Goal: Task Accomplishment & Management: Use online tool/utility

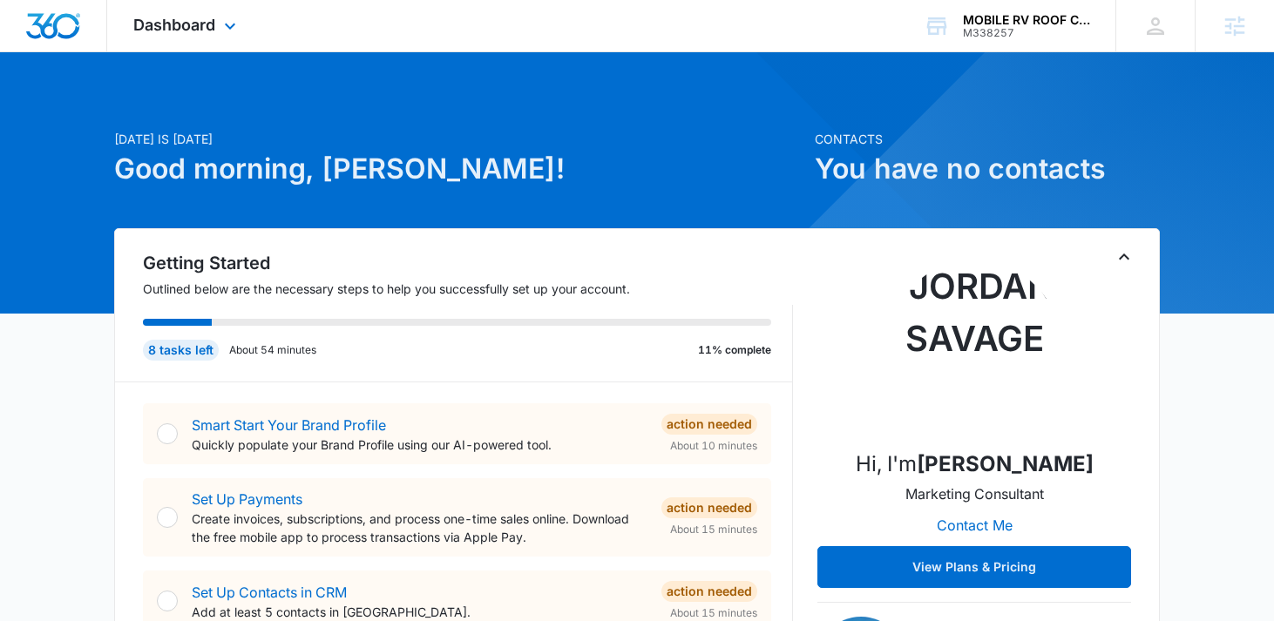
click at [228, 48] on div "Dashboard Apps Reputation Websites Forms CRM Email Social Content Ads Intellige…" at bounding box center [186, 25] width 159 height 51
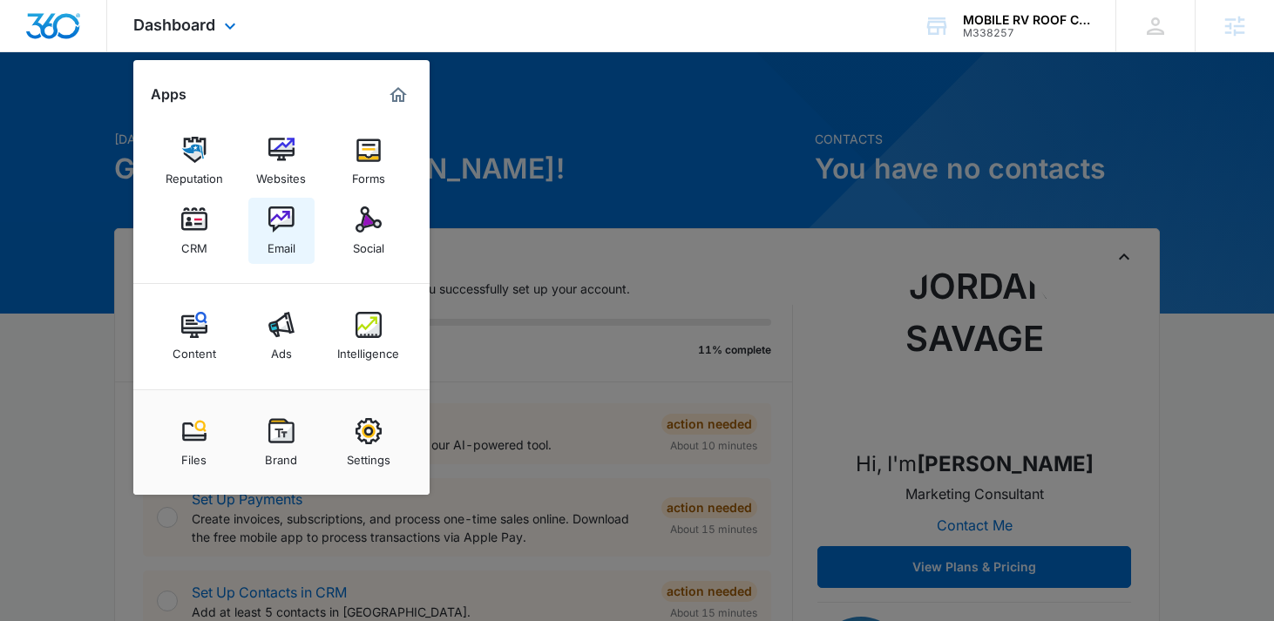
click at [282, 214] on img at bounding box center [281, 219] width 26 height 26
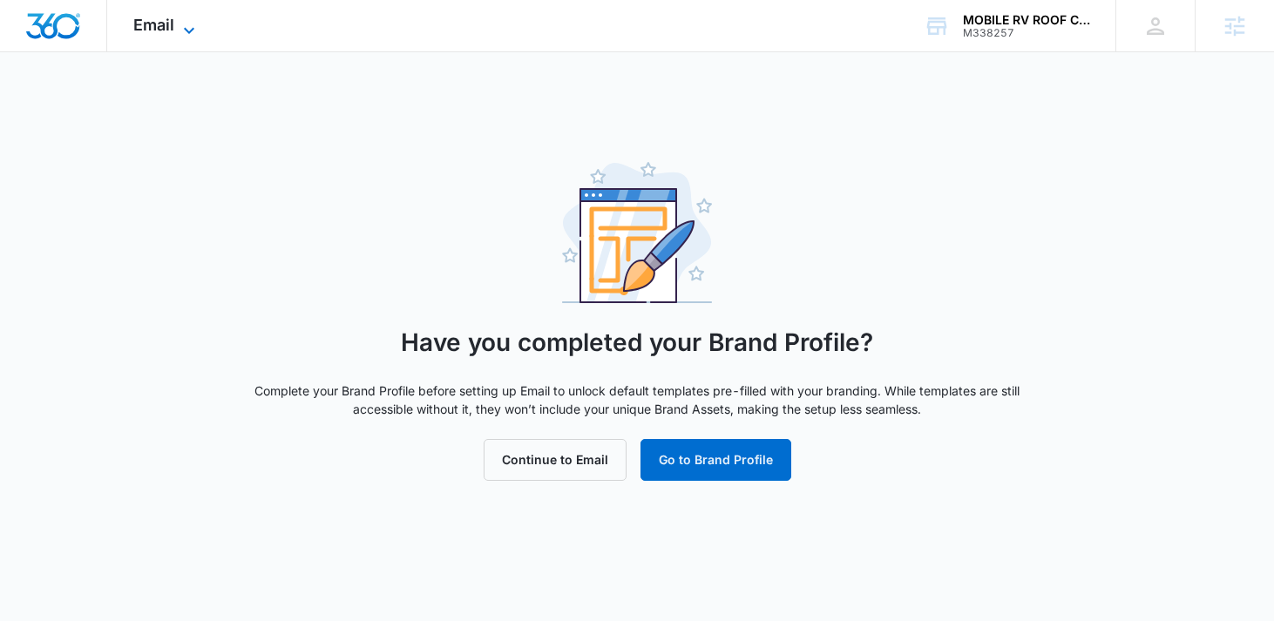
click at [179, 22] on icon at bounding box center [189, 30] width 21 height 21
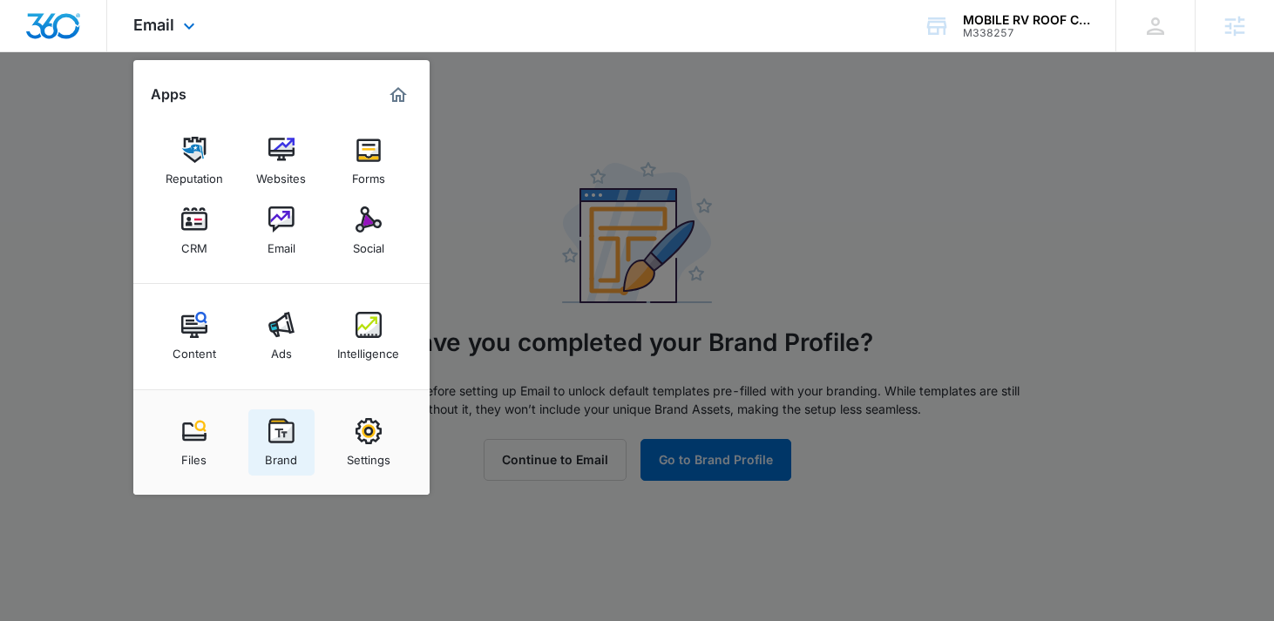
click at [284, 436] on img at bounding box center [281, 431] width 26 height 26
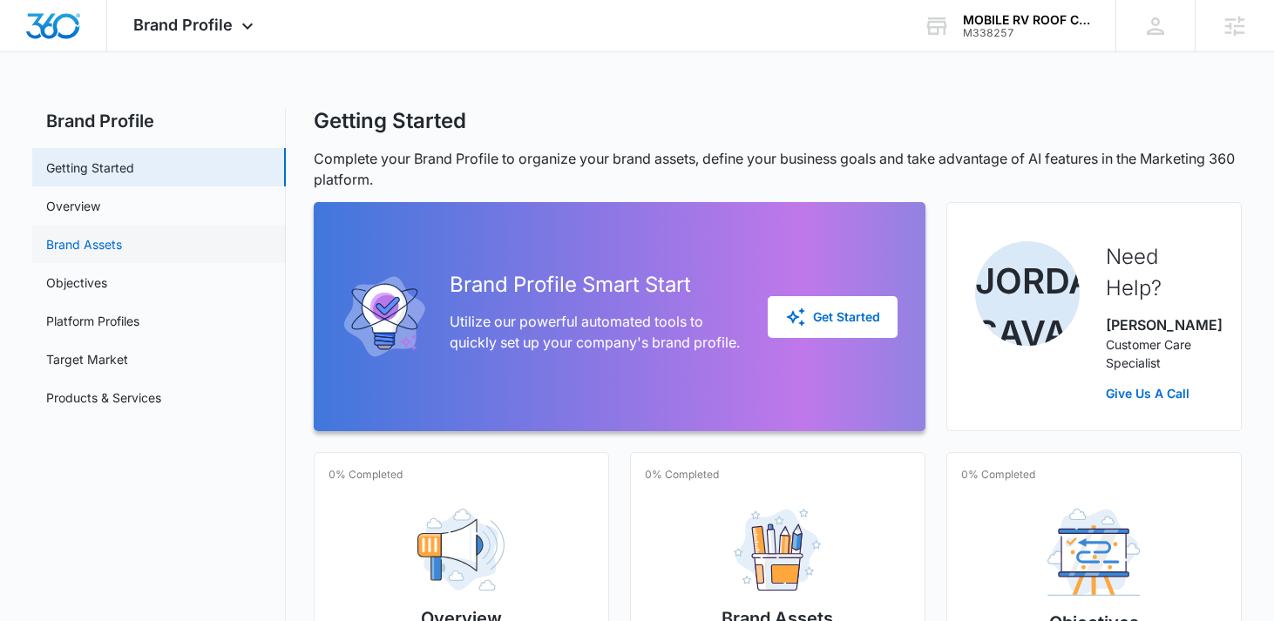
click at [122, 238] on link "Brand Assets" at bounding box center [84, 244] width 76 height 18
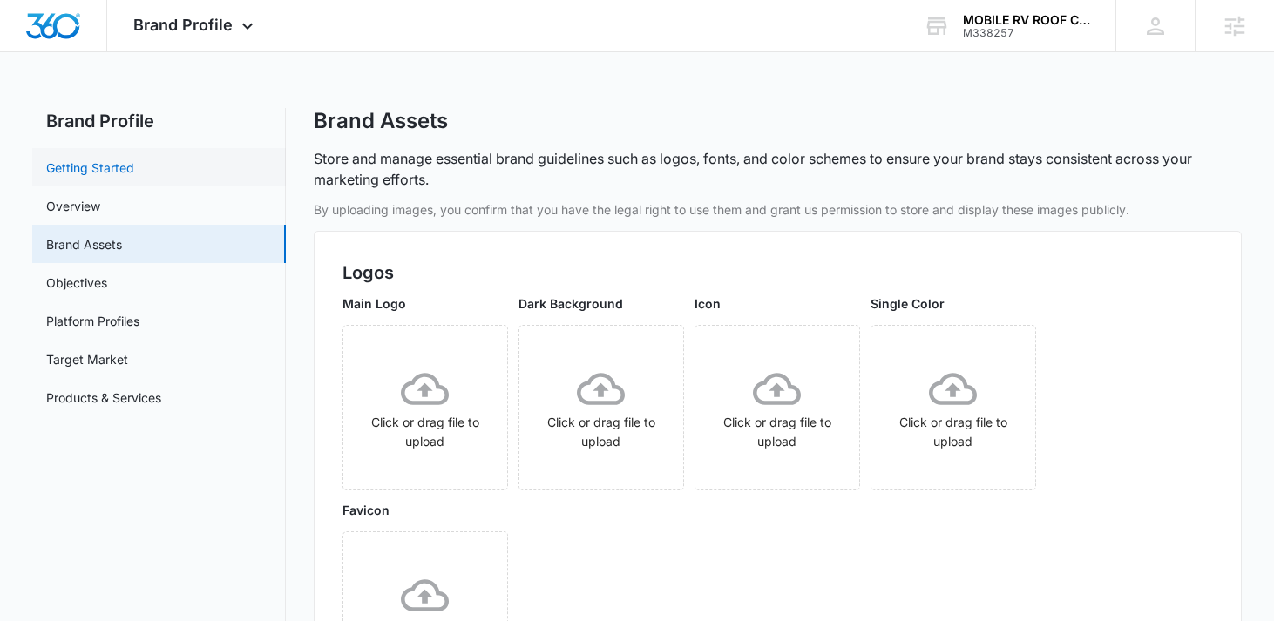
click at [134, 166] on link "Getting Started" at bounding box center [90, 168] width 88 height 18
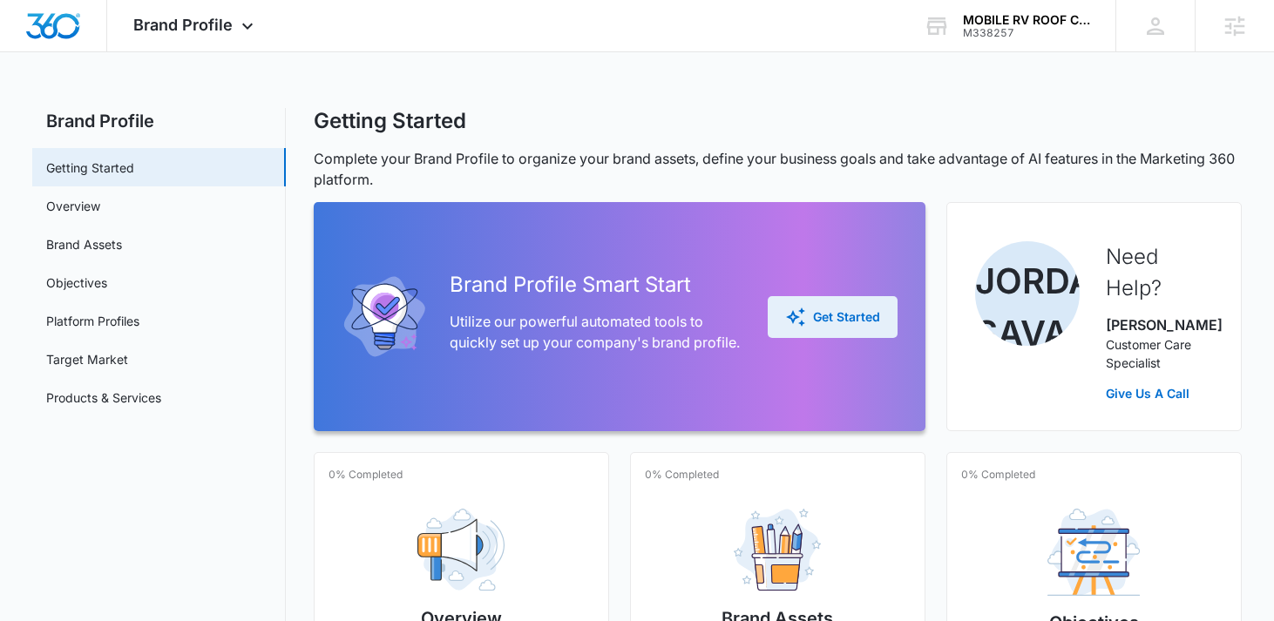
click at [873, 326] on div "Get Started" at bounding box center [832, 317] width 95 height 21
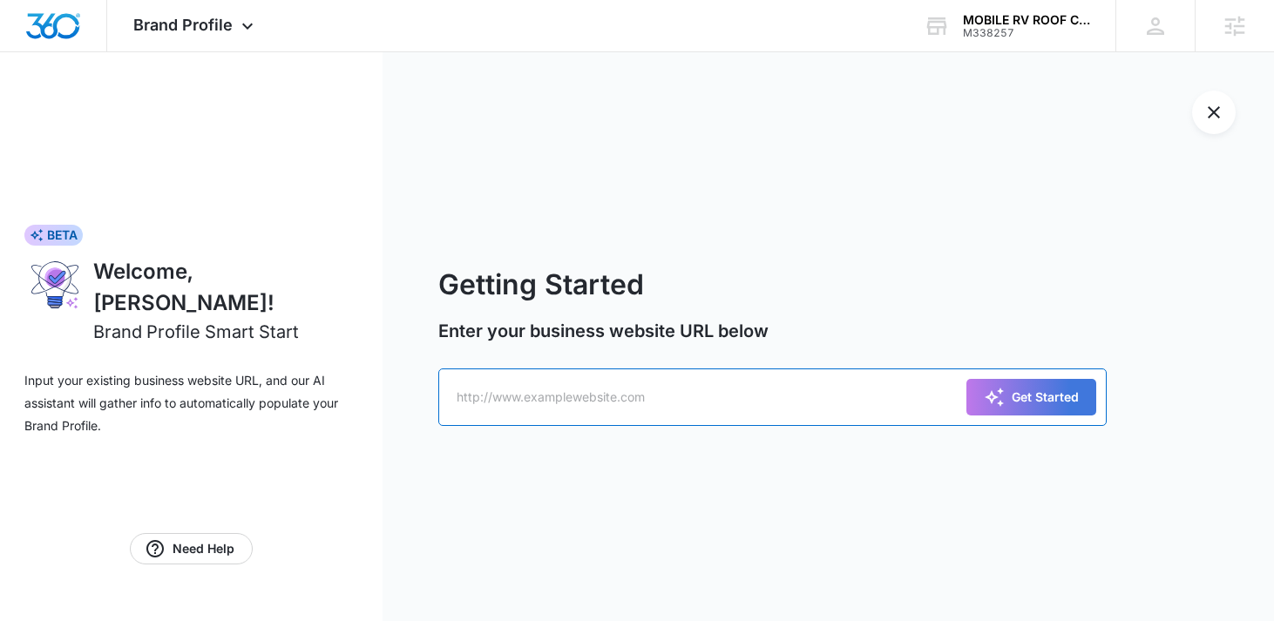
click at [598, 395] on input "text" at bounding box center [772, 398] width 669 height 58
paste input "[URL][DOMAIN_NAME]"
type input "[URL][DOMAIN_NAME]"
click at [1064, 396] on div "Get Started" at bounding box center [1031, 397] width 95 height 21
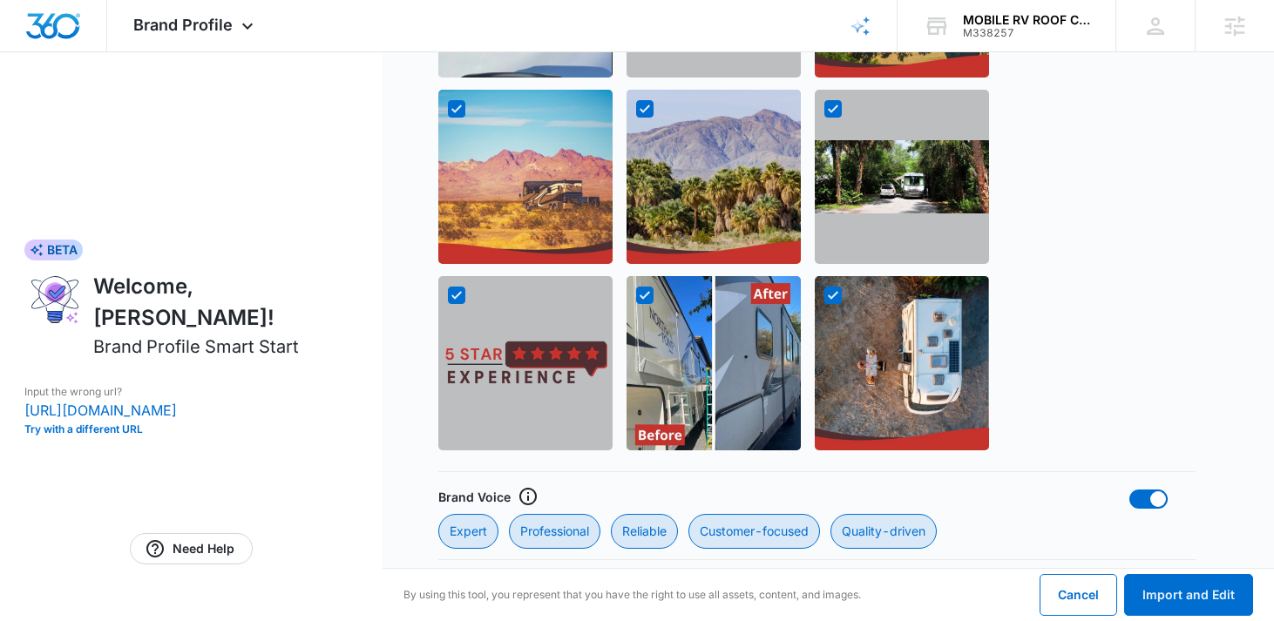
scroll to position [1645, 0]
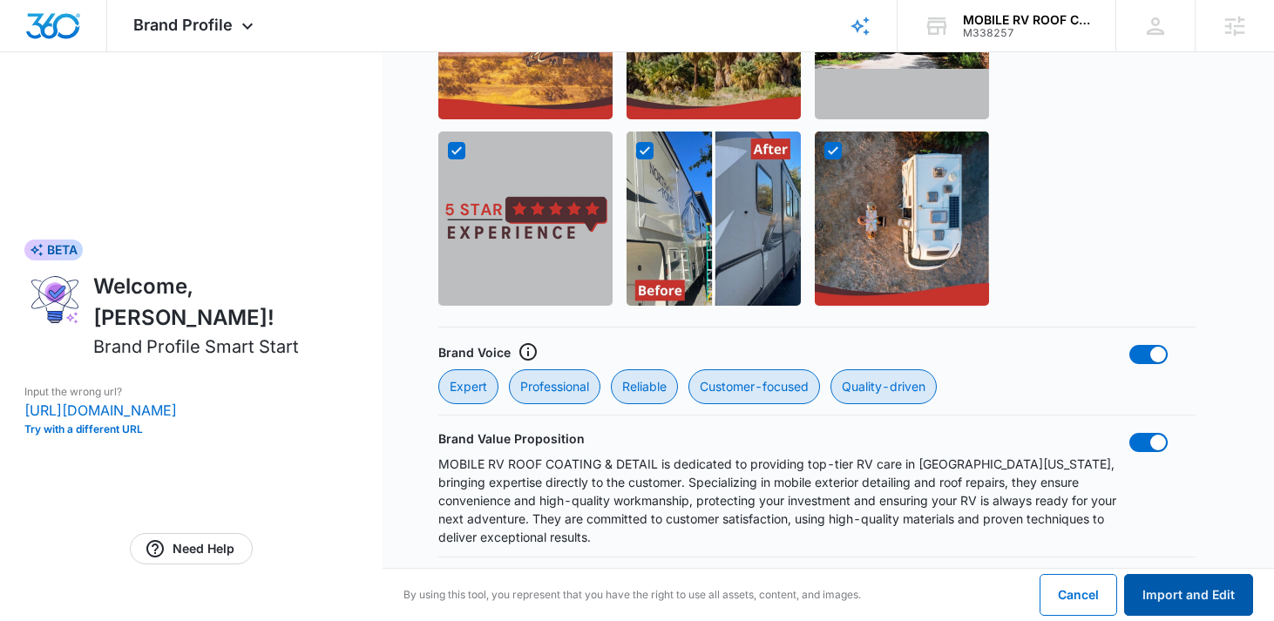
click at [1213, 591] on button "Import and Edit" at bounding box center [1188, 595] width 129 height 42
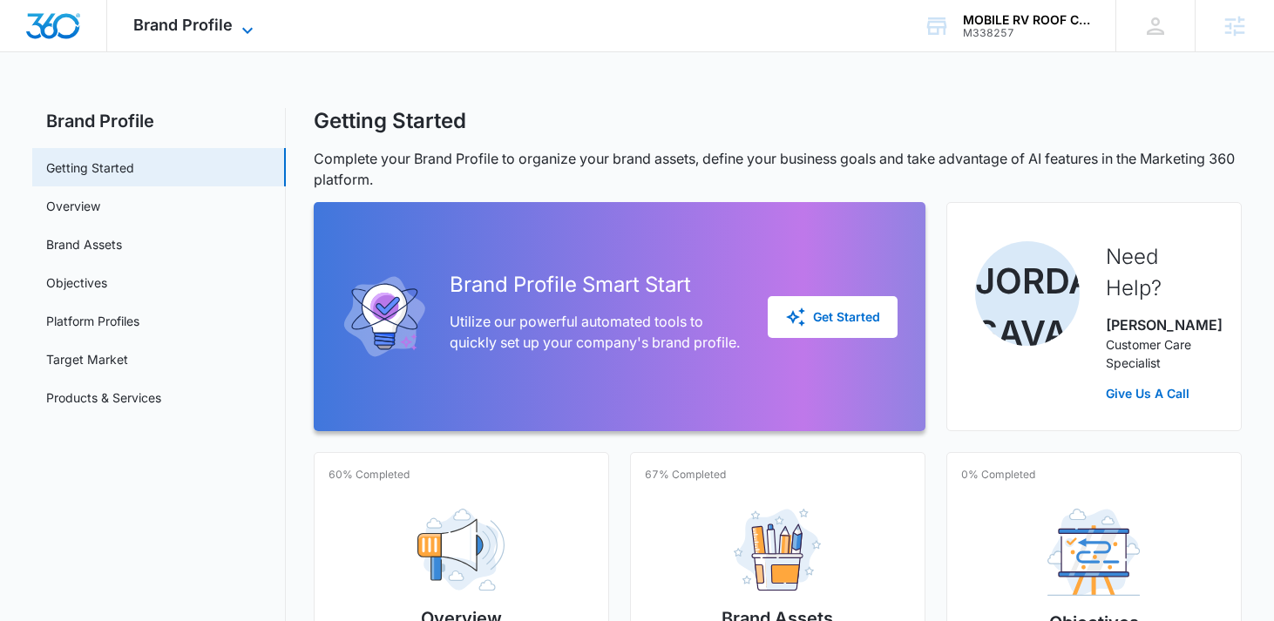
click at [226, 31] on span "Brand Profile" at bounding box center [182, 25] width 99 height 18
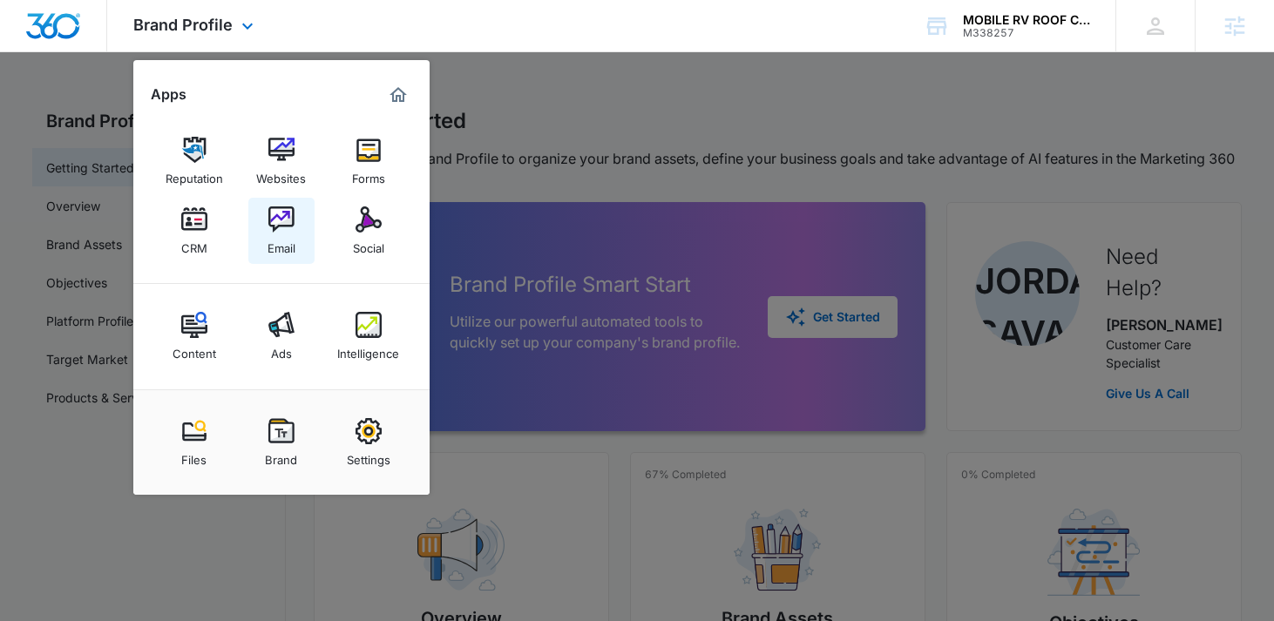
click at [281, 220] on img at bounding box center [281, 219] width 26 height 26
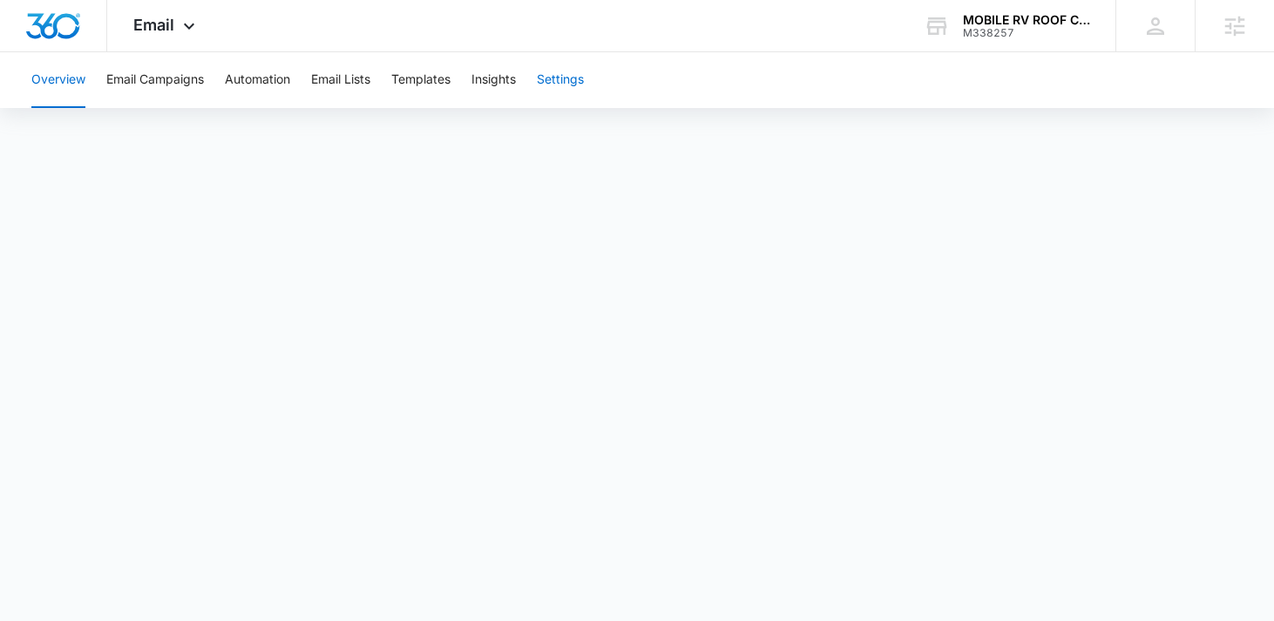
click at [575, 85] on button "Settings" at bounding box center [560, 80] width 47 height 56
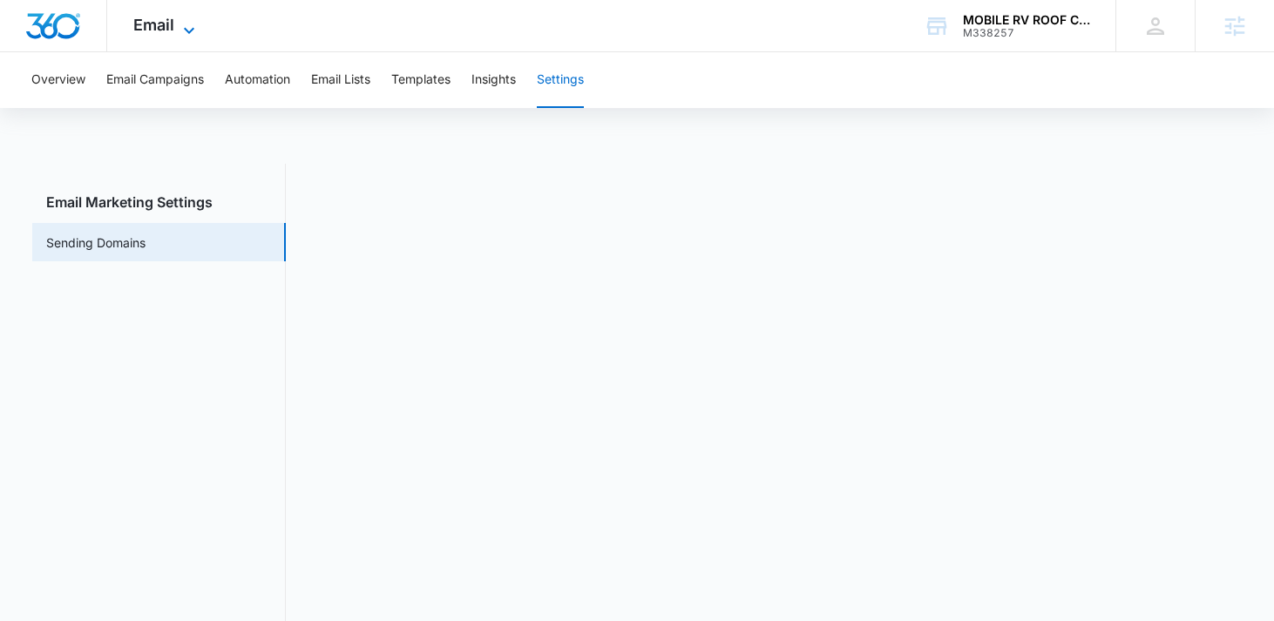
click at [183, 36] on icon at bounding box center [189, 30] width 21 height 21
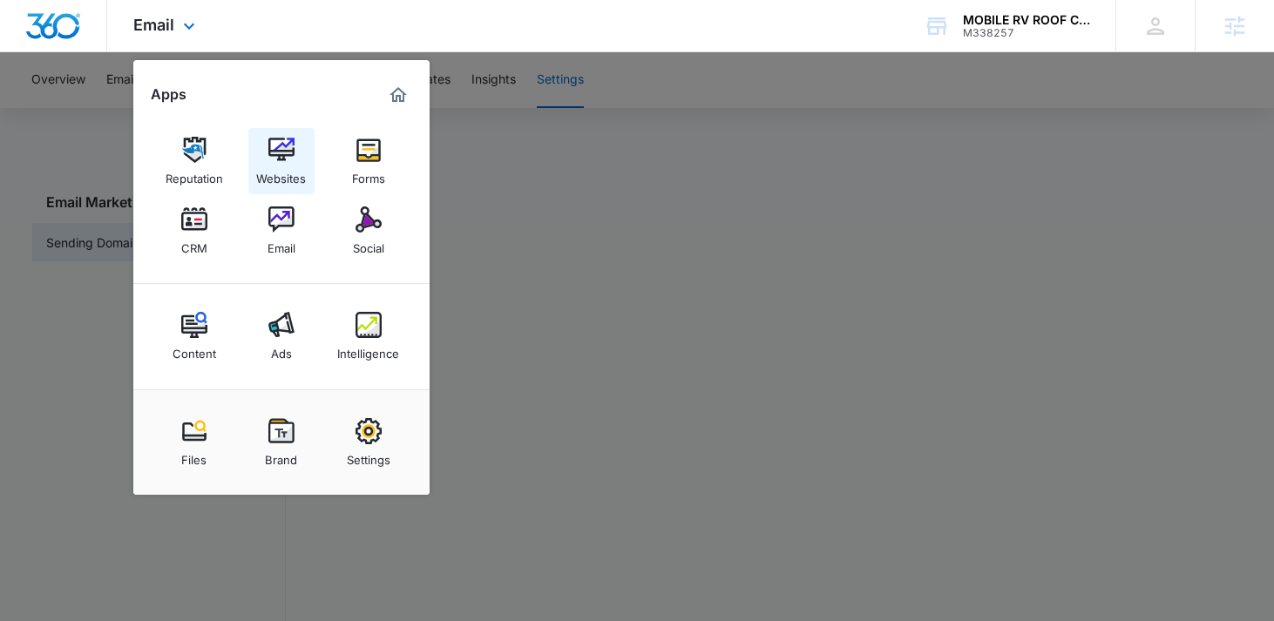
click at [275, 157] on img at bounding box center [281, 150] width 26 height 26
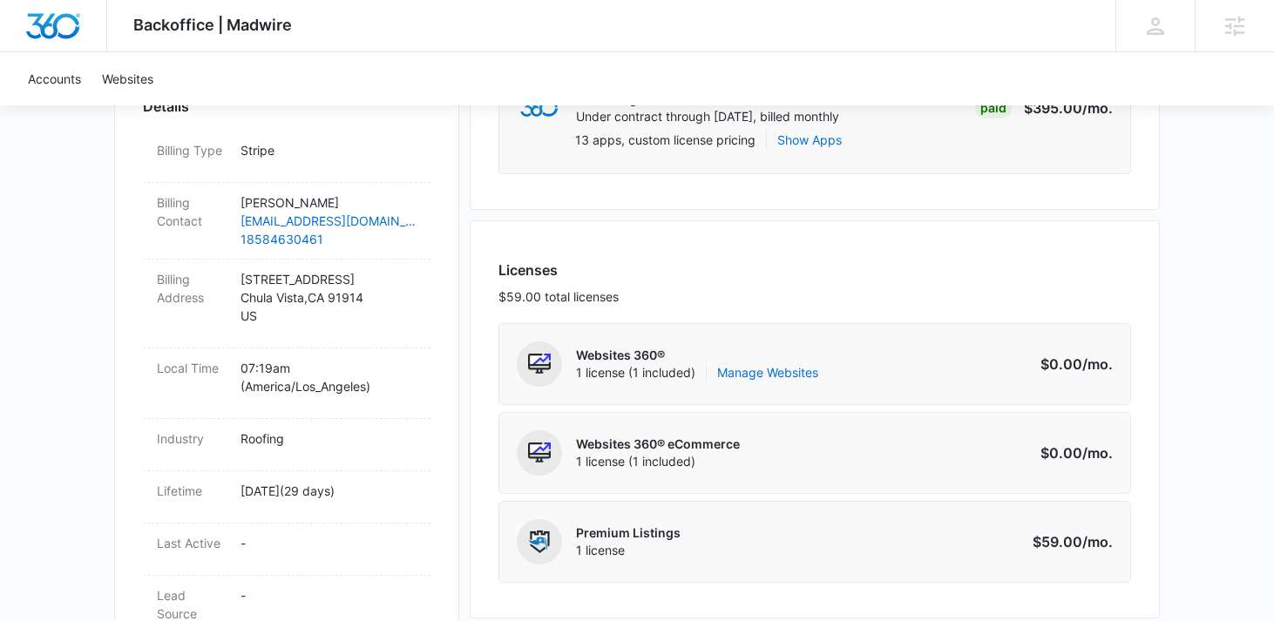
scroll to position [566, 0]
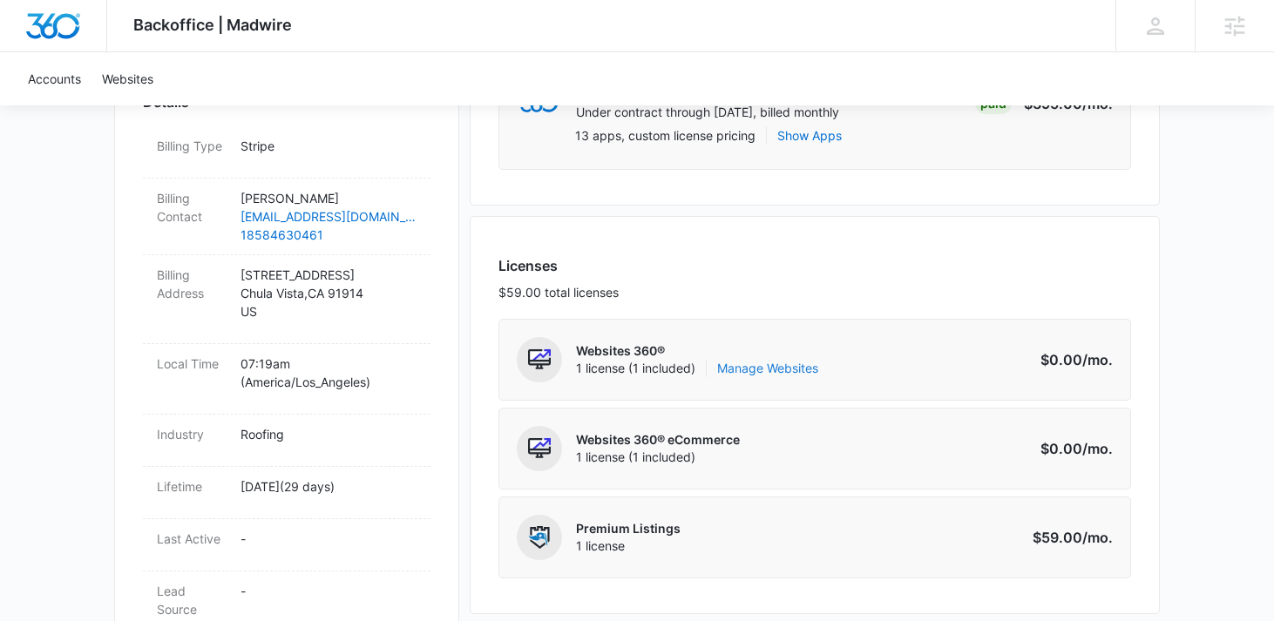
click at [755, 362] on link "Manage Websites" at bounding box center [767, 368] width 101 height 17
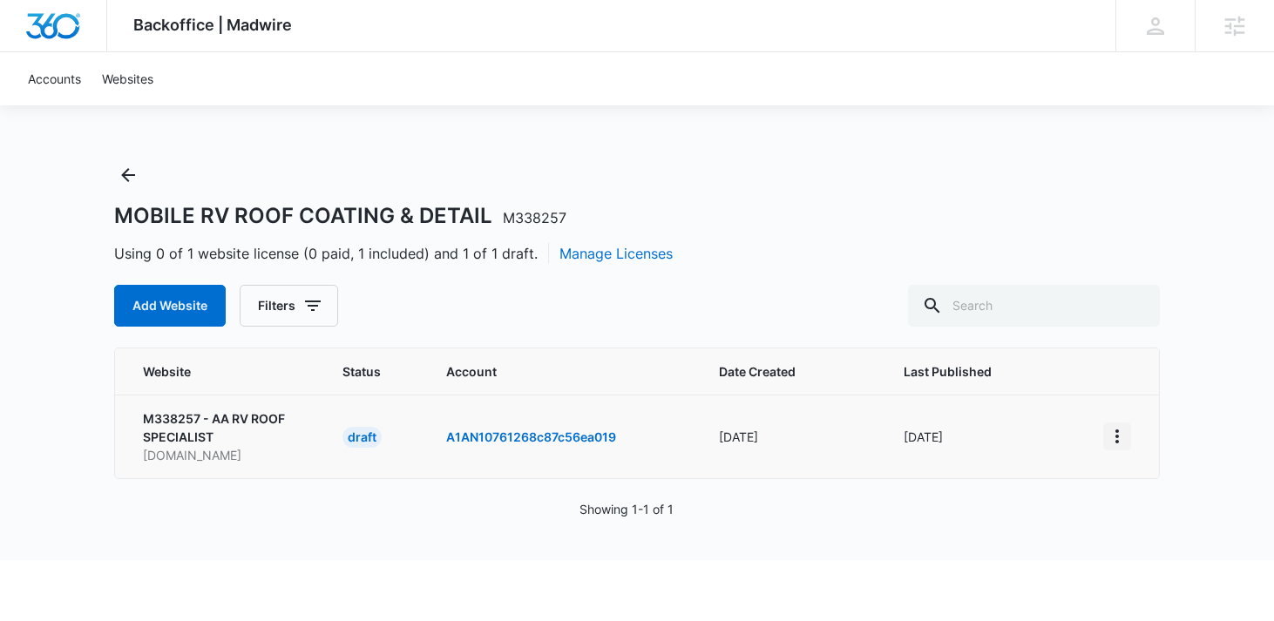
click at [1117, 438] on icon "View More" at bounding box center [1117, 436] width 21 height 21
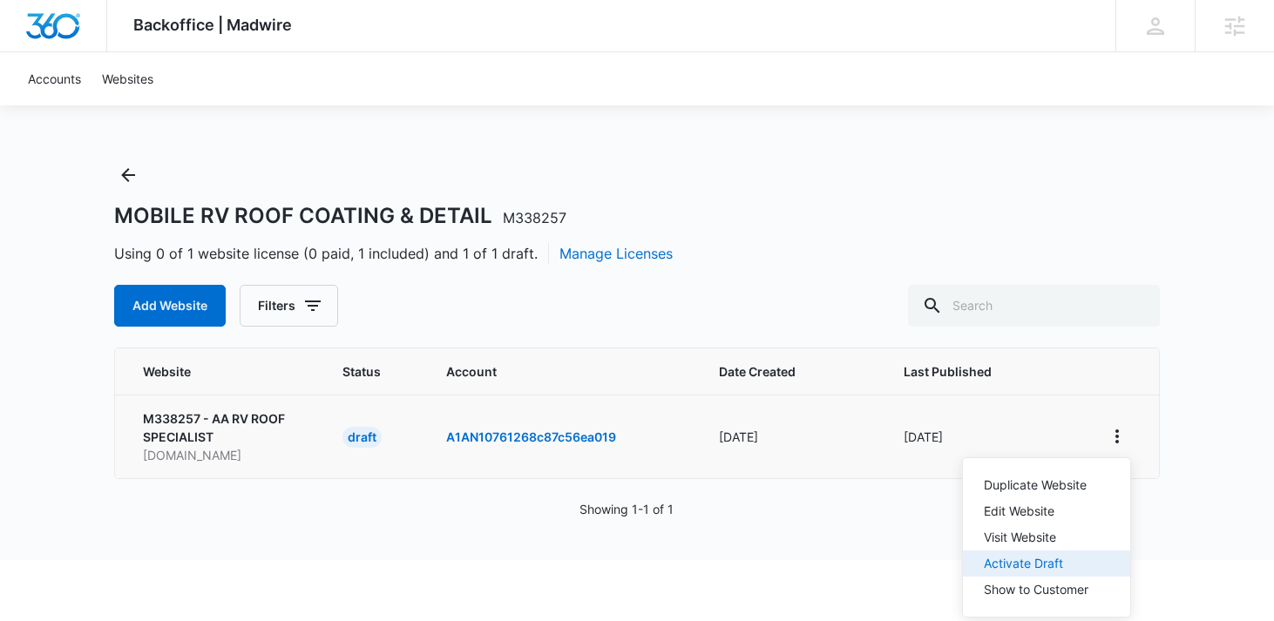
click at [1027, 558] on div "Activate Draft" at bounding box center [1036, 564] width 105 height 12
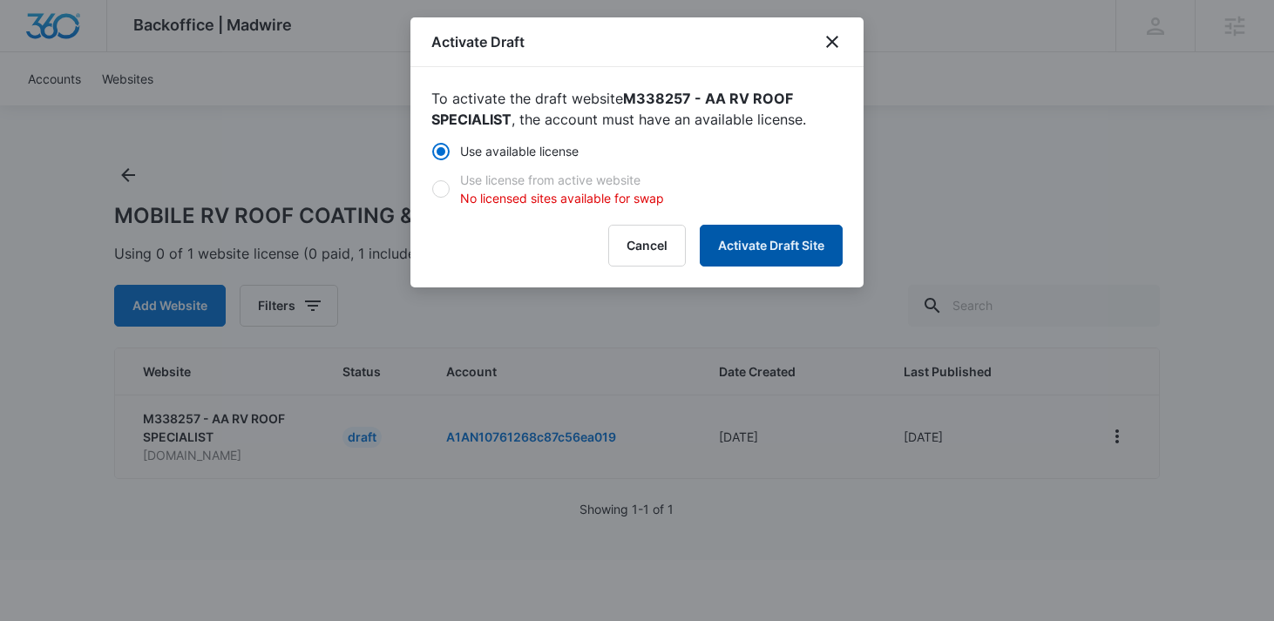
click at [794, 252] on button "Activate Draft Site" at bounding box center [771, 246] width 143 height 42
